Goal: Task Accomplishment & Management: Manage account settings

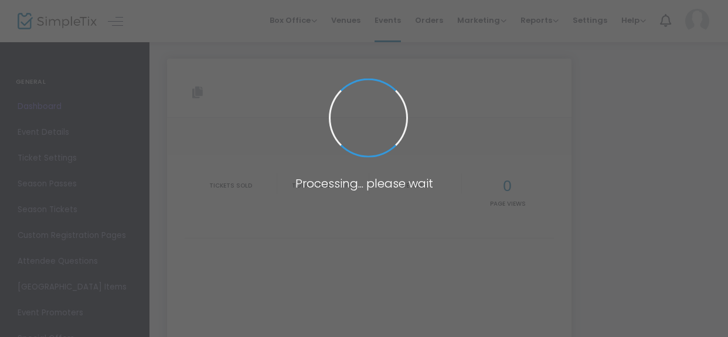
type input "[URL][DOMAIN_NAME]"
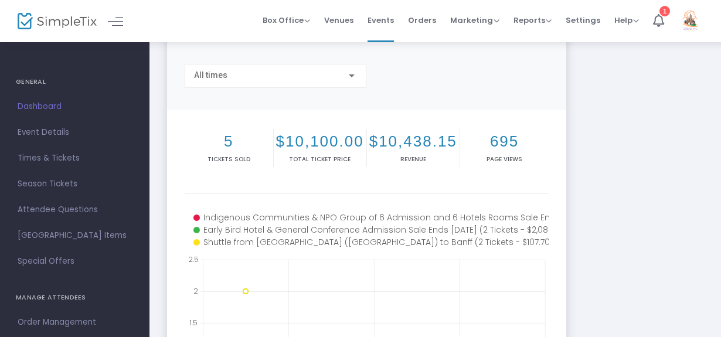
scroll to position [77, 0]
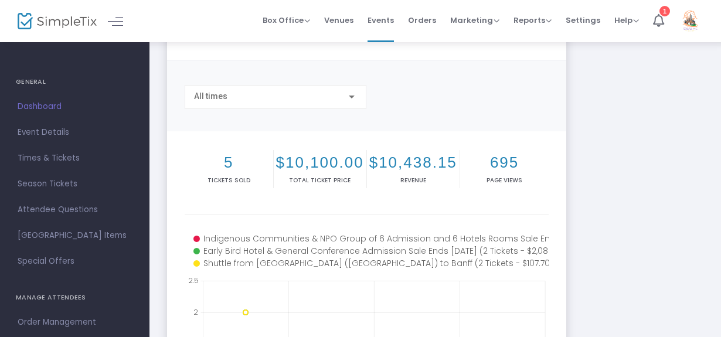
click at [500, 172] on h2 "695" at bounding box center [505, 163] width 84 height 18
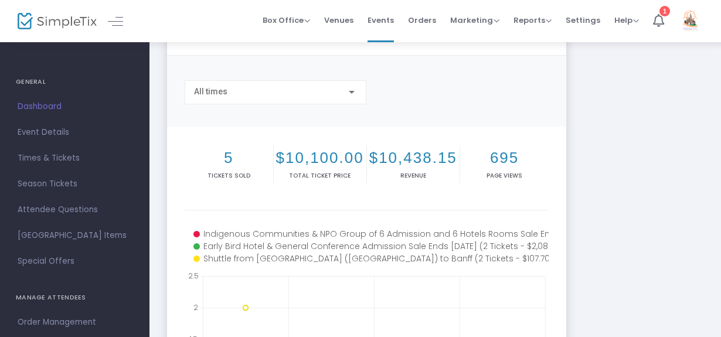
scroll to position [83, 0]
click at [307, 100] on div "All times" at bounding box center [275, 89] width 163 height 22
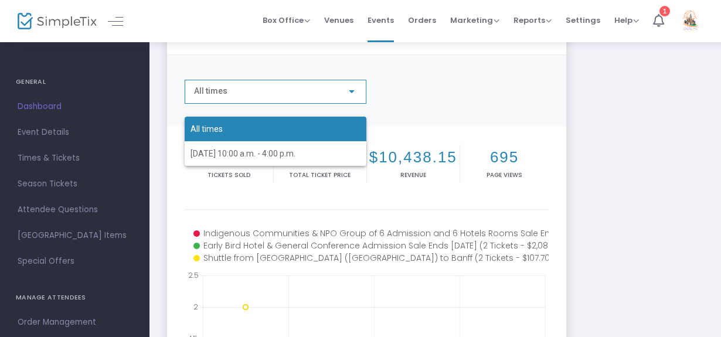
click at [424, 98] on div at bounding box center [360, 168] width 721 height 337
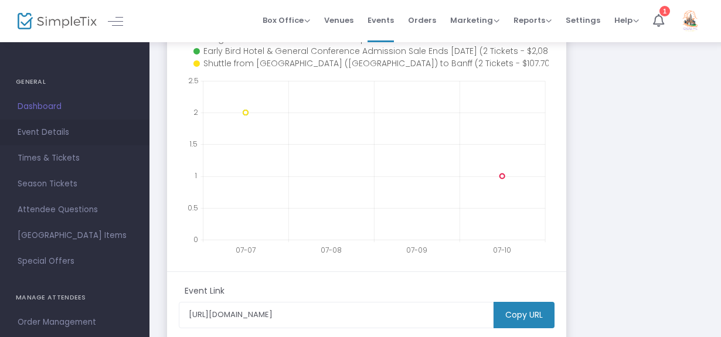
scroll to position [276, 0]
click at [46, 138] on span "Event Details" at bounding box center [75, 132] width 114 height 15
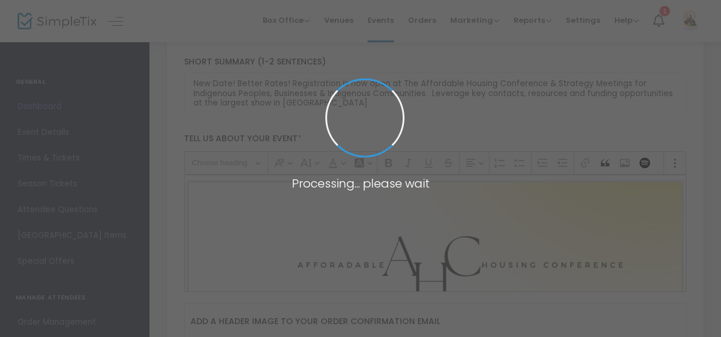
type input "Conference Centre in [GEOGRAPHIC_DATA] (Banff)"
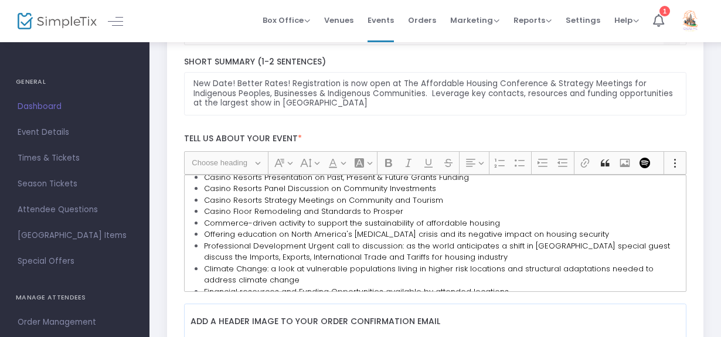
scroll to position [791, 0]
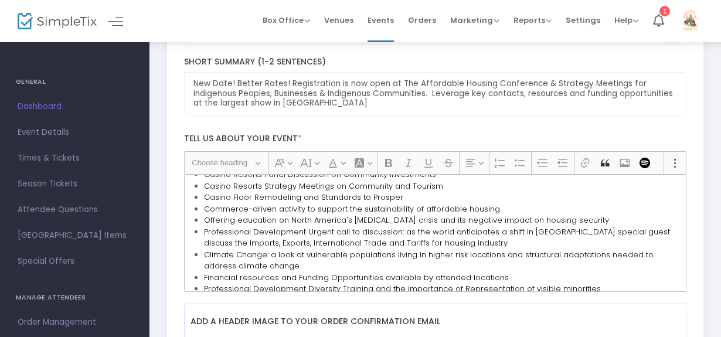
click at [619, 283] on li "Professional Development Diversity Training and the importance of Representatio…" at bounding box center [442, 289] width 477 height 12
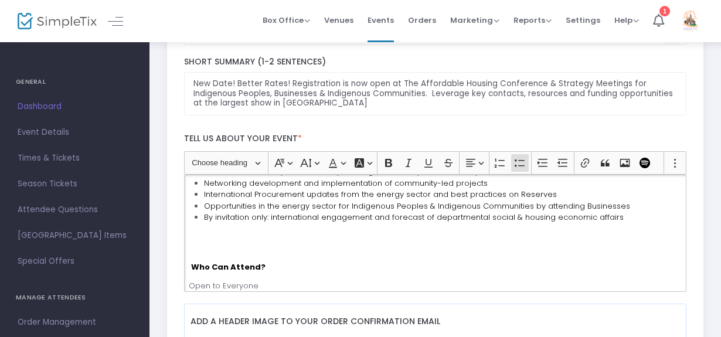
scroll to position [674, 0]
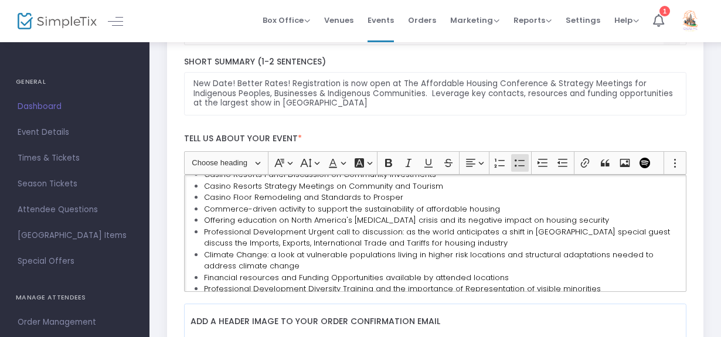
click at [618, 306] on li "Networking development and implementation of community-led projects" at bounding box center [442, 312] width 477 height 12
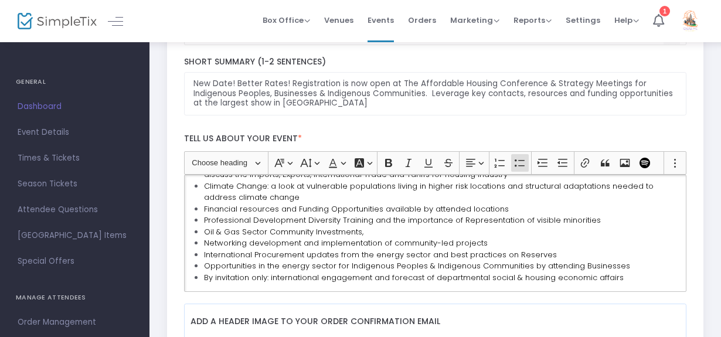
scroll to position [735, 0]
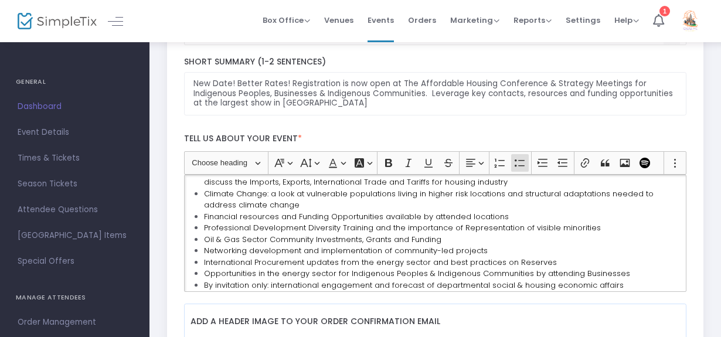
click at [560, 245] on li "Networking development and implementation of community-led projects" at bounding box center [442, 251] width 477 height 12
click at [447, 234] on li "Oil & Gas Sector Community Investments, Grants and Funding P" at bounding box center [442, 240] width 477 height 12
click at [444, 245] on span "Networking development and implementation of community-led projects" at bounding box center [346, 250] width 284 height 11
click at [455, 234] on li "Oil & Gas Sector Community Investments, Grants, Internships and" at bounding box center [442, 240] width 477 height 12
